Goal: Information Seeking & Learning: Learn about a topic

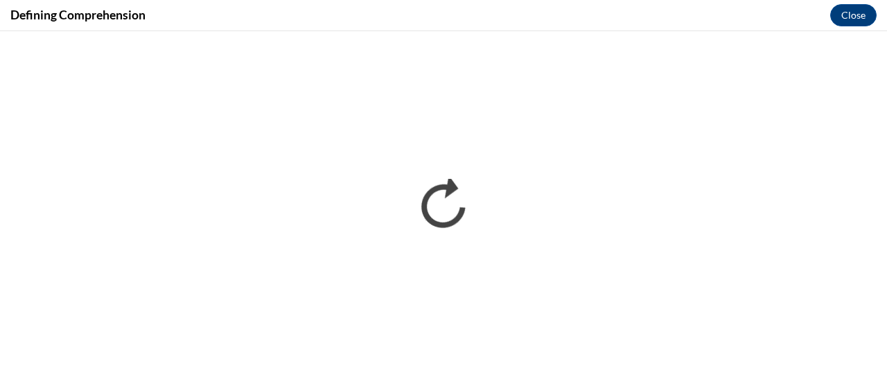
scroll to position [328, 0]
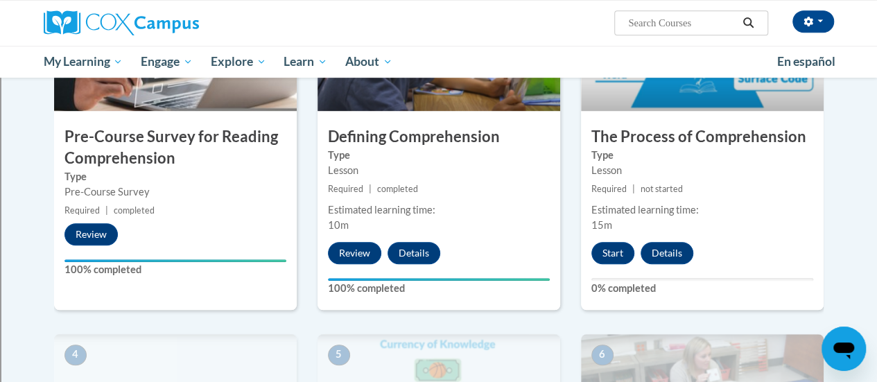
scroll to position [389, 0]
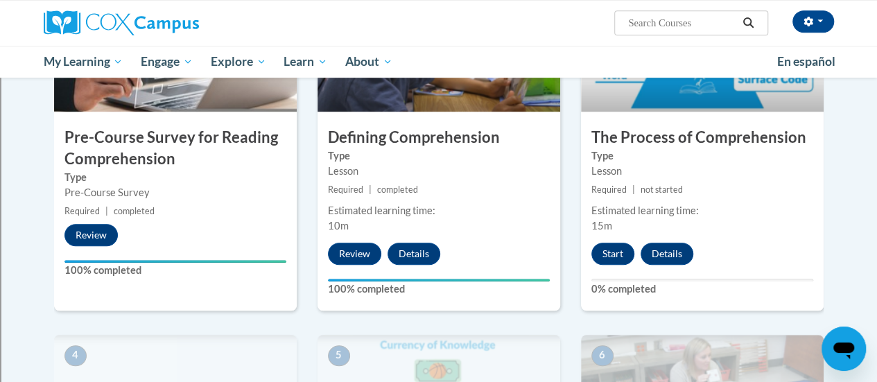
click at [765, 183] on small "Required | not started" at bounding box center [702, 189] width 243 height 15
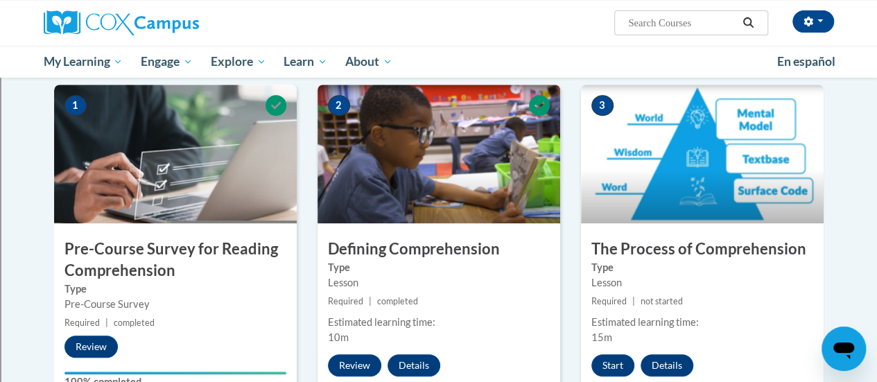
scroll to position [281, 0]
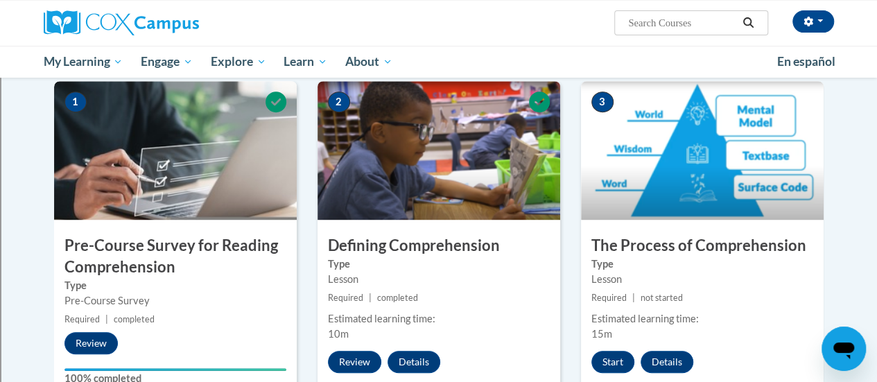
click at [734, 189] on img at bounding box center [702, 150] width 243 height 139
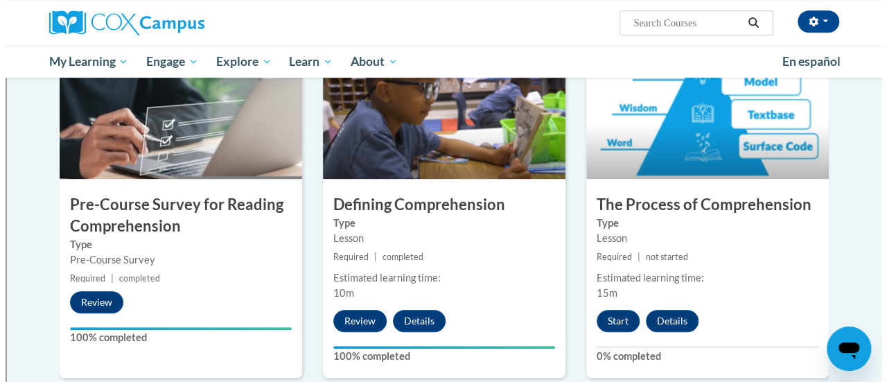
scroll to position [322, 0]
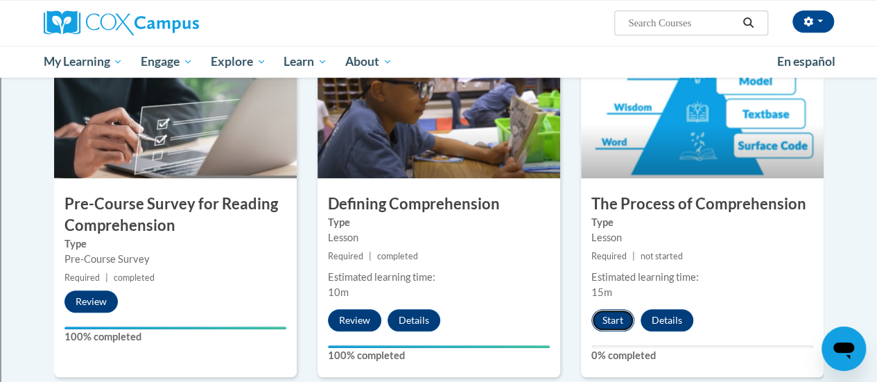
click at [607, 315] on button "Start" at bounding box center [612, 320] width 43 height 22
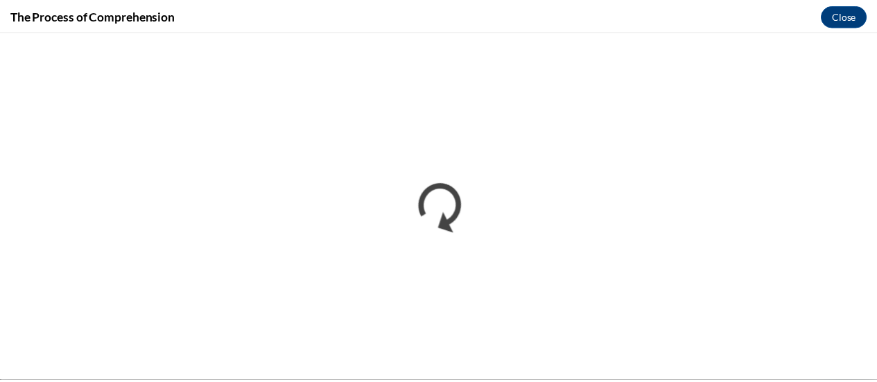
scroll to position [0, 0]
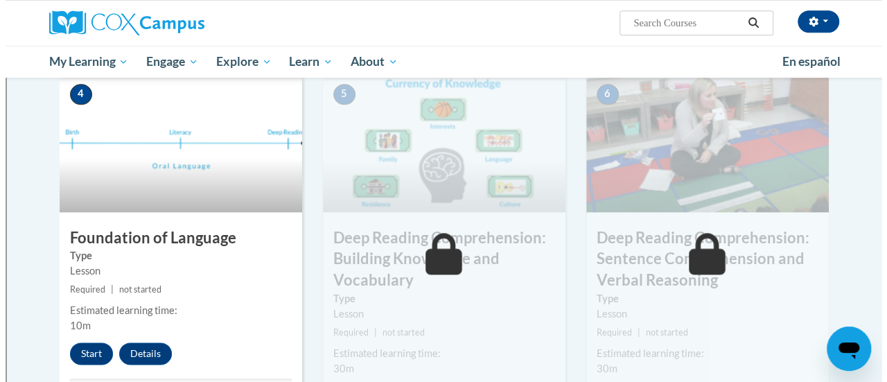
scroll to position [653, 0]
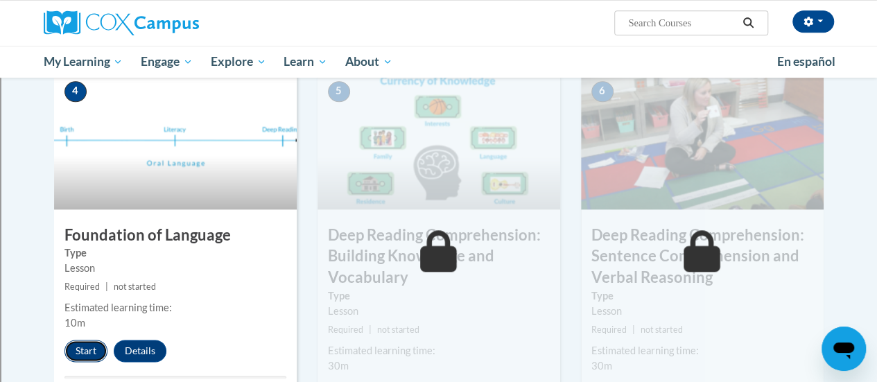
click at [75, 349] on button "Start" at bounding box center [85, 351] width 43 height 22
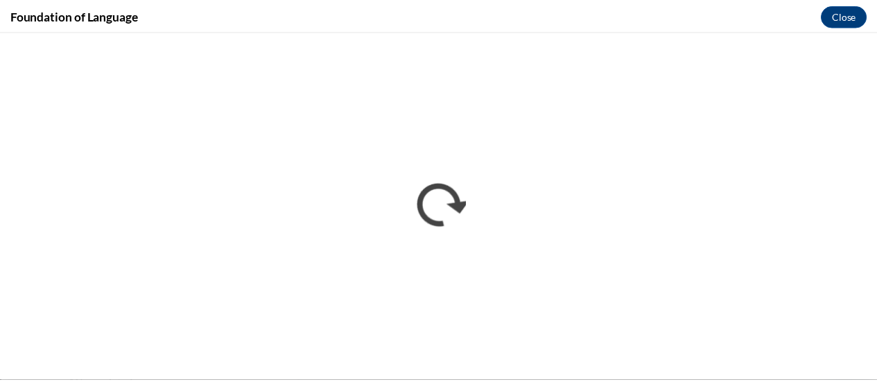
scroll to position [0, 0]
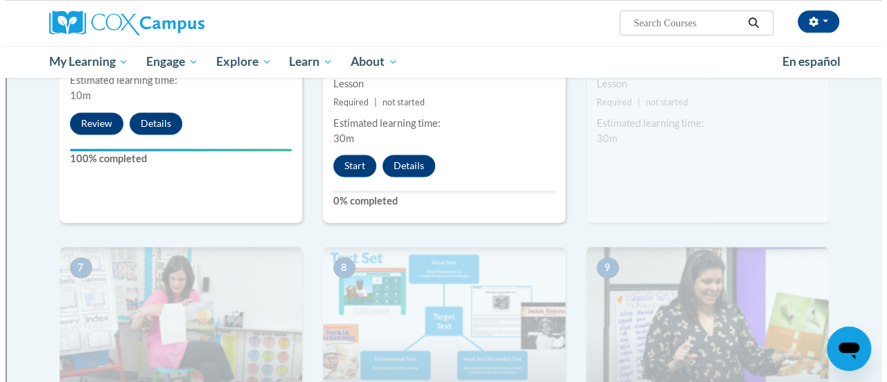
scroll to position [894, 0]
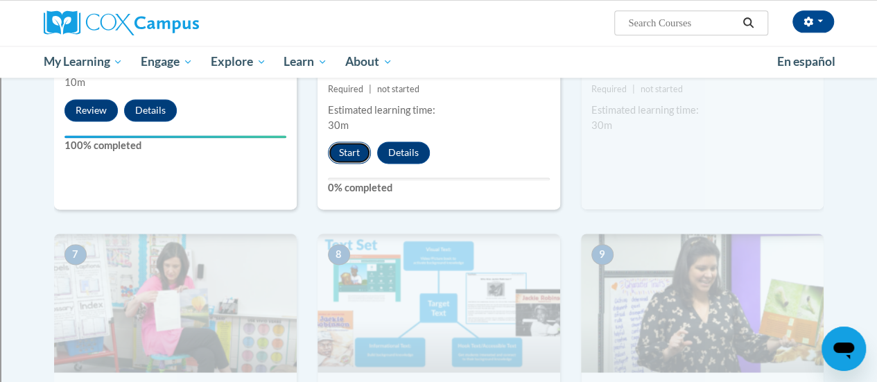
click at [355, 151] on button "Start" at bounding box center [349, 152] width 43 height 22
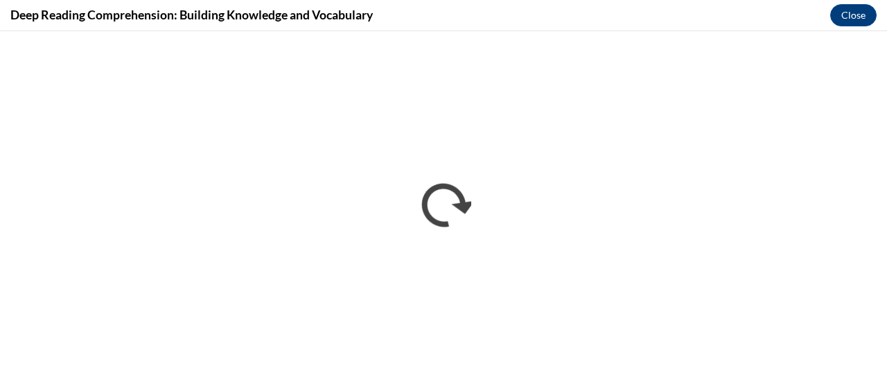
scroll to position [0, 0]
